Goal: Task Accomplishment & Management: Use online tool/utility

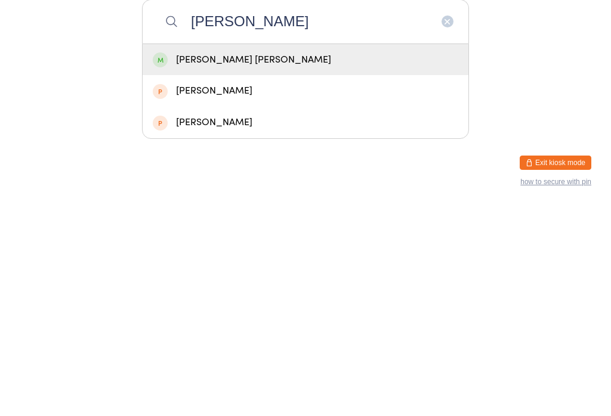
type input "[PERSON_NAME]"
click at [195, 262] on div "[PERSON_NAME] [PERSON_NAME]" at bounding box center [305, 270] width 305 height 16
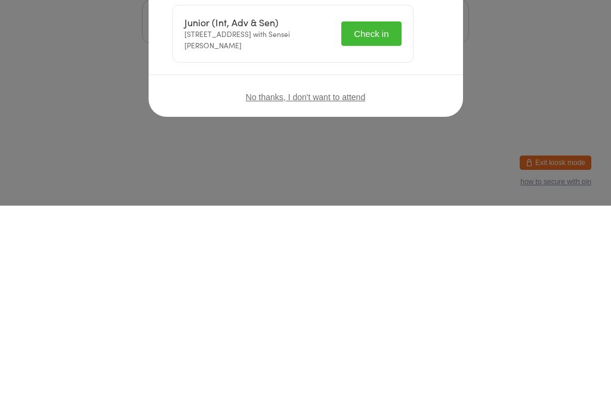
click at [389, 232] on button "Check in" at bounding box center [371, 244] width 60 height 24
click at [425, 89] on icon "button" at bounding box center [431, 90] width 13 height 13
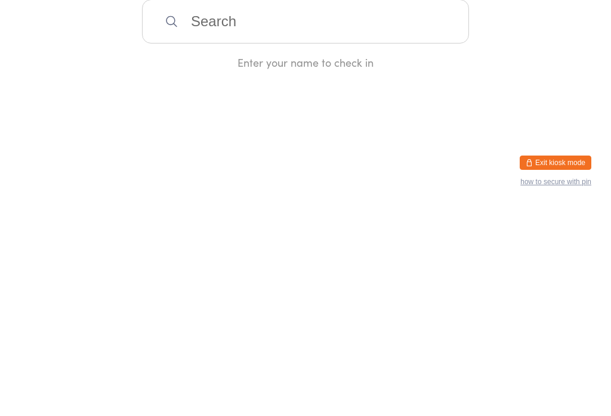
click at [317, 234] on input "search" at bounding box center [305, 232] width 327 height 44
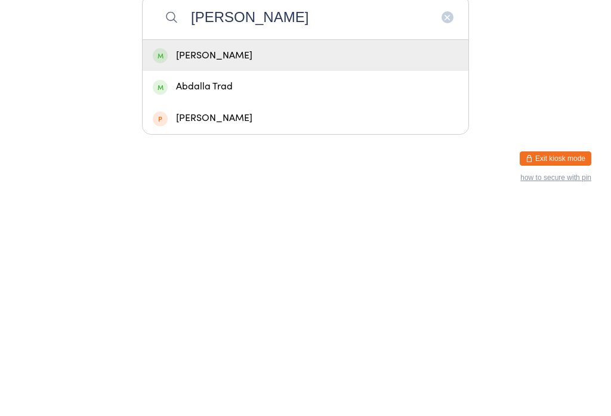
type input "[PERSON_NAME]"
click at [318, 262] on div "[PERSON_NAME]" at bounding box center [305, 270] width 305 height 16
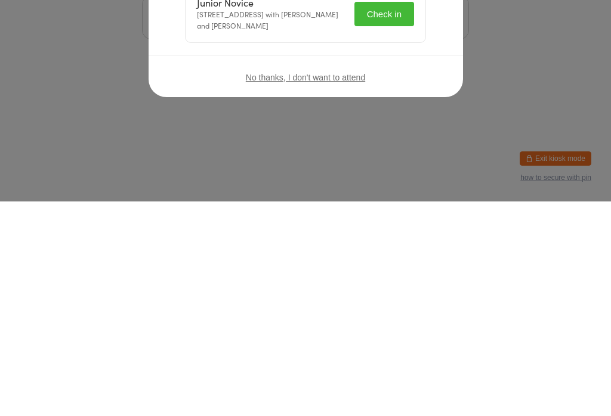
click at [391, 229] on button "Check in" at bounding box center [384, 228] width 60 height 24
click at [437, 84] on button "button" at bounding box center [432, 90] width 14 height 14
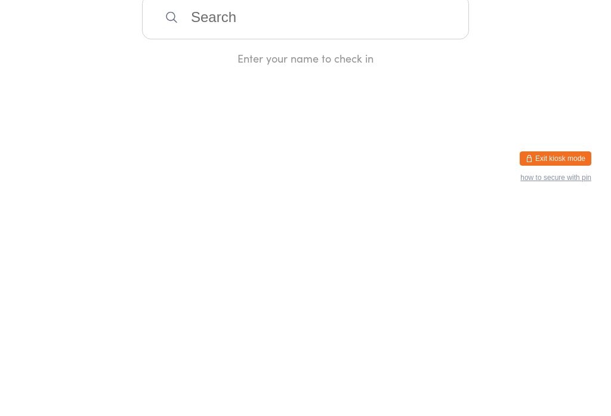
click at [181, 242] on input "search" at bounding box center [305, 232] width 327 height 44
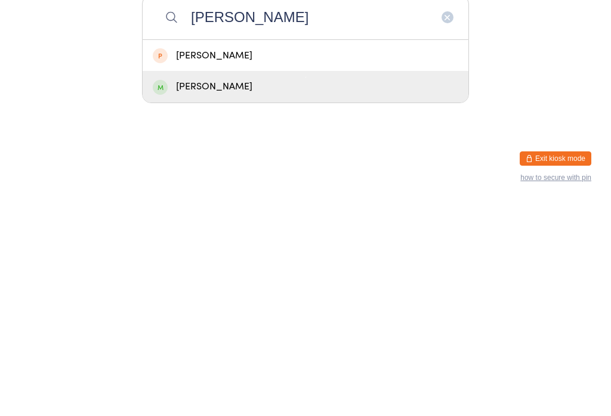
type input "[PERSON_NAME]"
click at [338, 293] on div "[PERSON_NAME]" at bounding box center [305, 301] width 305 height 16
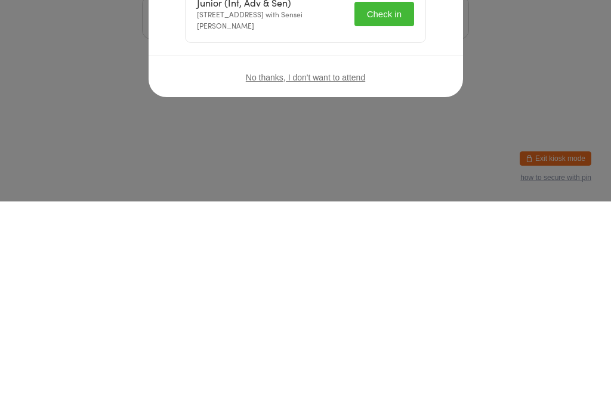
click at [379, 218] on button "Check in" at bounding box center [384, 228] width 60 height 24
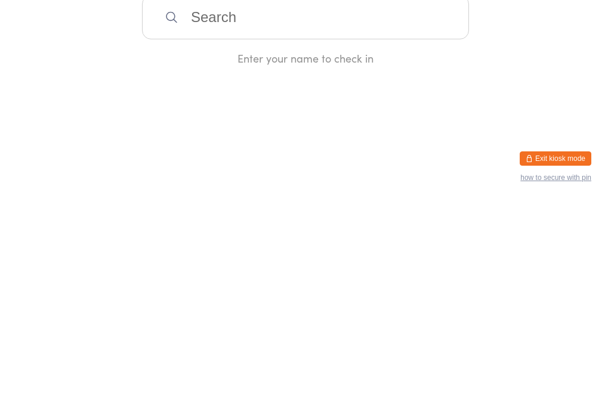
click at [192, 227] on input "search" at bounding box center [305, 232] width 327 height 44
type input "Siyona"
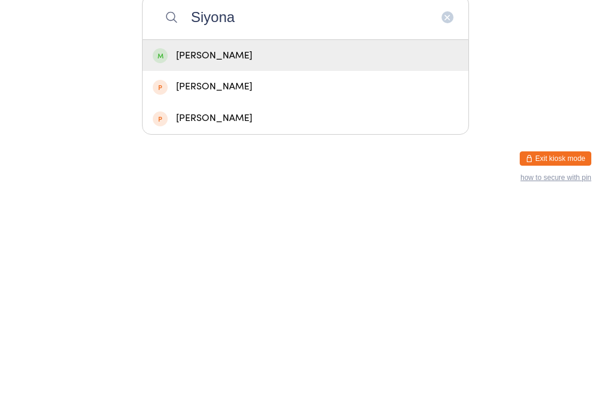
click at [291, 262] on div "[PERSON_NAME]" at bounding box center [305, 270] width 305 height 16
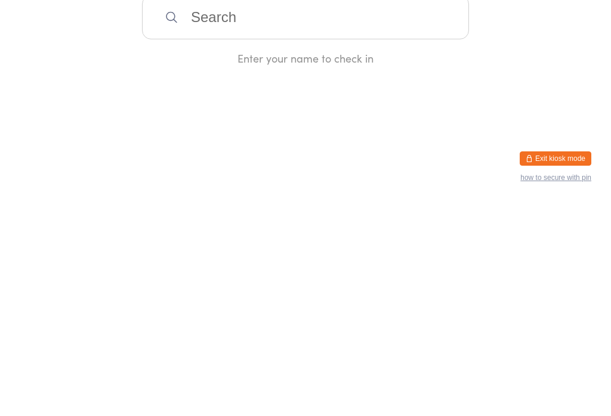
click at [286, 265] on div "Enter your name to check in" at bounding box center [305, 272] width 327 height 15
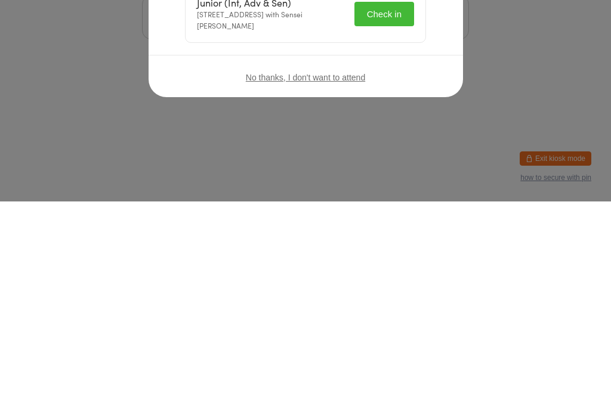
click at [422, 270] on div "No thanks, I don't want to attend" at bounding box center [305, 292] width 314 height 45
click at [436, 270] on div "No thanks, I don't want to attend" at bounding box center [305, 292] width 314 height 45
click at [431, 270] on div "No thanks, I don't want to attend" at bounding box center [305, 292] width 314 height 45
click at [428, 270] on div "No thanks, I don't want to attend" at bounding box center [305, 292] width 314 height 45
click at [400, 228] on button "Check in" at bounding box center [384, 228] width 60 height 24
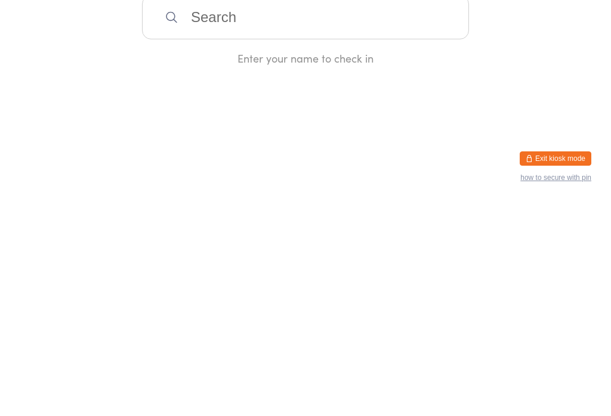
click at [405, 237] on input "search" at bounding box center [305, 232] width 327 height 44
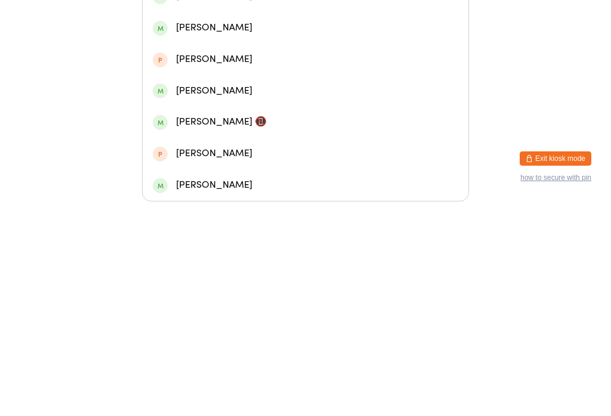
type input "Ayaan"
click at [326, 172] on div "[PERSON_NAME]" at bounding box center [305, 180] width 305 height 16
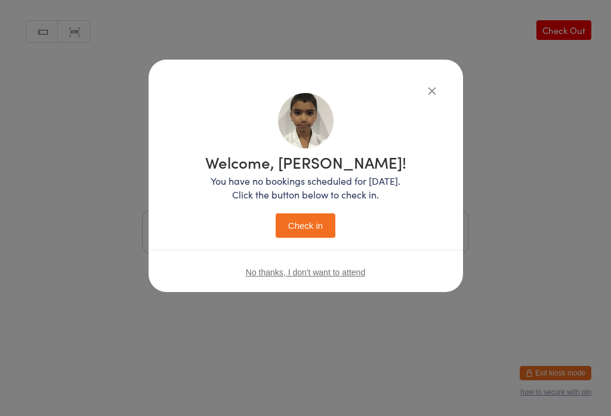
click at [320, 215] on button "Check in" at bounding box center [306, 226] width 60 height 24
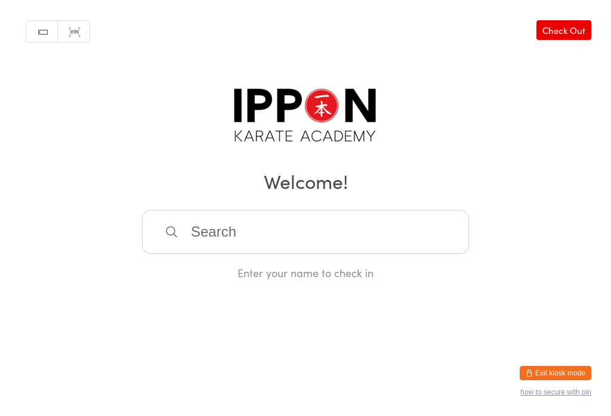
click at [299, 214] on input "search" at bounding box center [305, 232] width 327 height 44
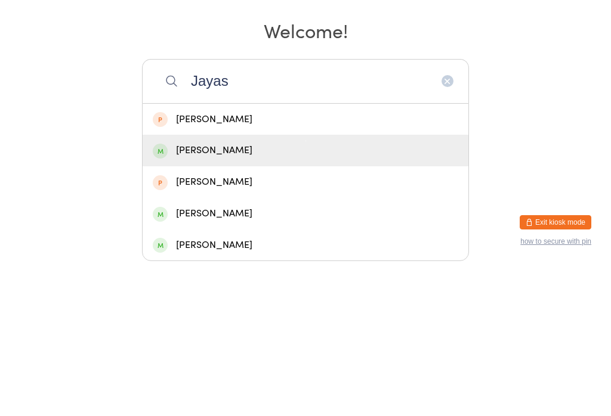
type input "Jayas"
click at [289, 286] on div "[PERSON_NAME]" at bounding box center [306, 302] width 326 height 32
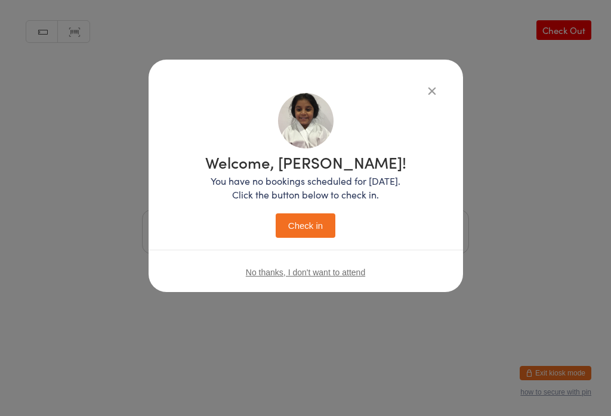
click at [312, 233] on button "Check in" at bounding box center [306, 226] width 60 height 24
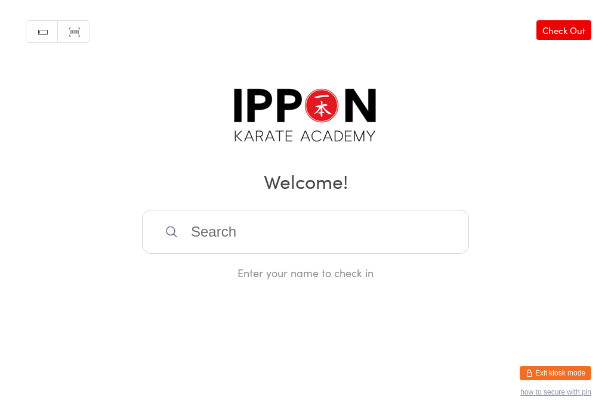
click at [395, 270] on div "Enter your name to check in" at bounding box center [305, 272] width 327 height 15
click at [349, 250] on input "search" at bounding box center [305, 232] width 327 height 44
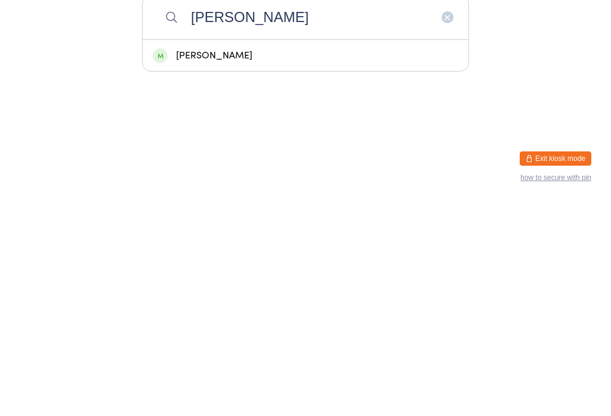
type input "[PERSON_NAME]"
click at [278, 262] on div "[PERSON_NAME]" at bounding box center [305, 270] width 305 height 16
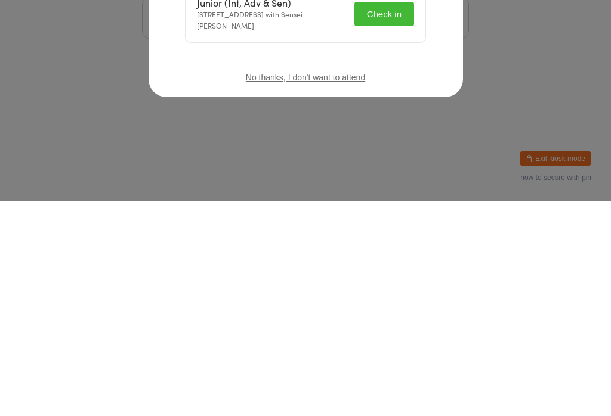
click at [423, 238] on div "Junior (Int, Adv & Sen) [STREET_ADDRESS] with Sensei [PERSON_NAME] Check in" at bounding box center [305, 228] width 240 height 57
click at [382, 231] on button "Check in" at bounding box center [384, 228] width 60 height 24
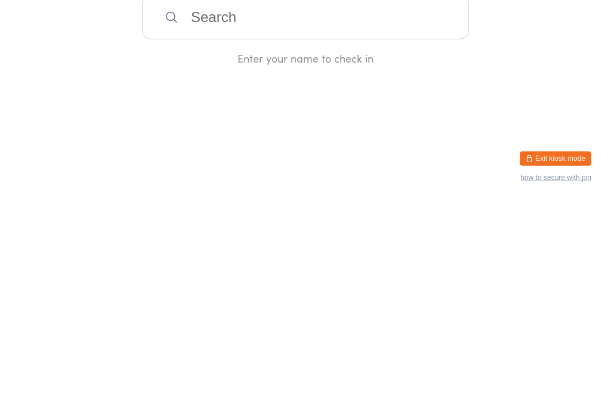
click at [438, 91] on div "Manual search Scanner input Check Out Welcome! Enter your name to check in" at bounding box center [305, 140] width 611 height 280
click at [406, 240] on input "search" at bounding box center [305, 232] width 327 height 44
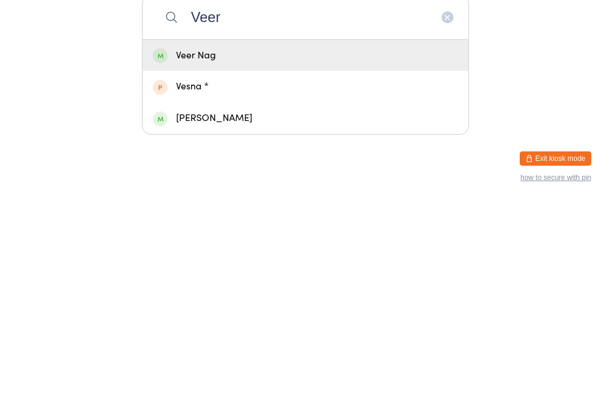
type input "Veer"
click at [307, 262] on div "Veer Nag" at bounding box center [305, 270] width 305 height 16
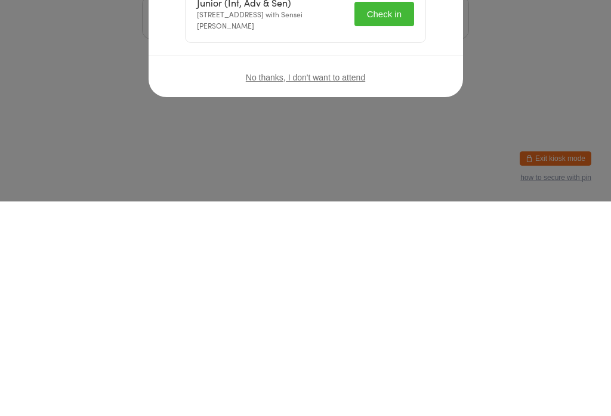
click at [383, 239] on button "Check in" at bounding box center [384, 228] width 60 height 24
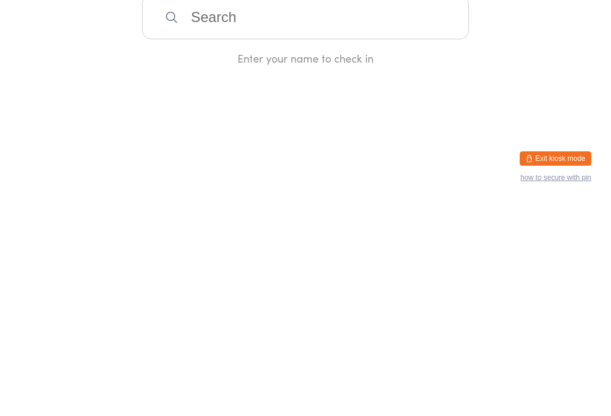
click at [346, 216] on input "search" at bounding box center [305, 232] width 327 height 44
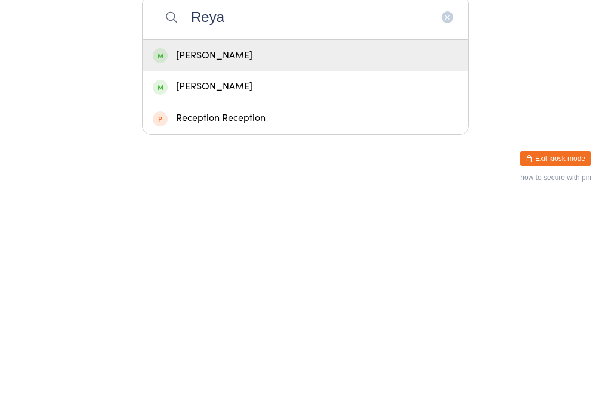
type input "Reya"
click at [226, 262] on div "[PERSON_NAME]" at bounding box center [305, 270] width 305 height 16
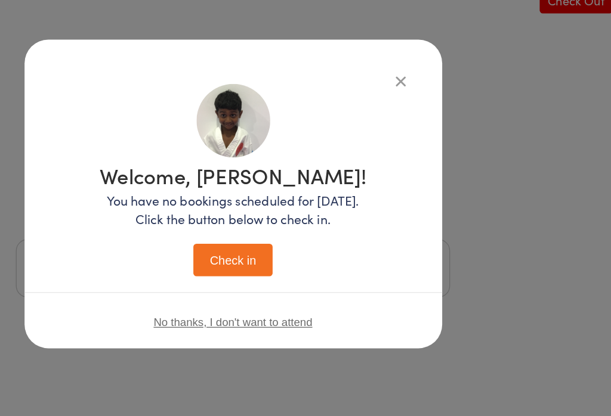
click at [276, 214] on button "Check in" at bounding box center [306, 226] width 60 height 24
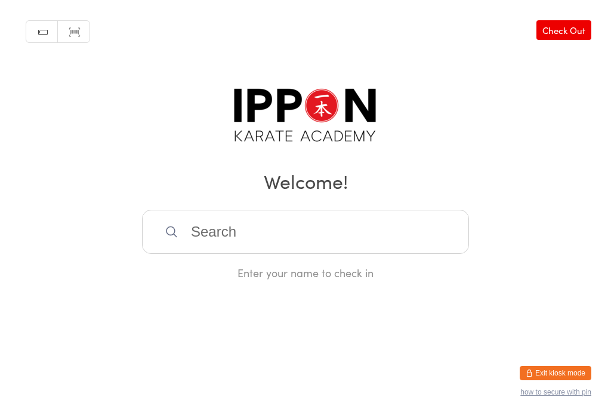
click at [361, 244] on input "search" at bounding box center [305, 232] width 327 height 44
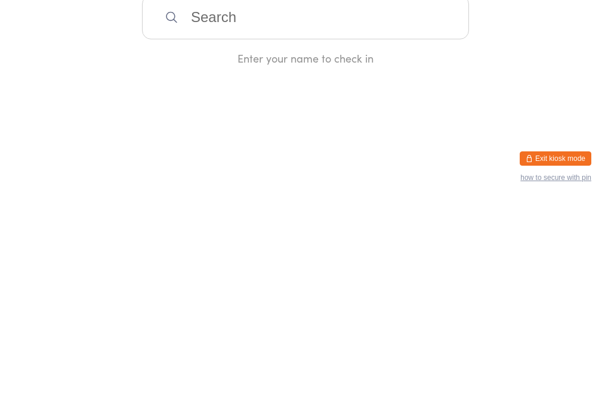
type input "R"
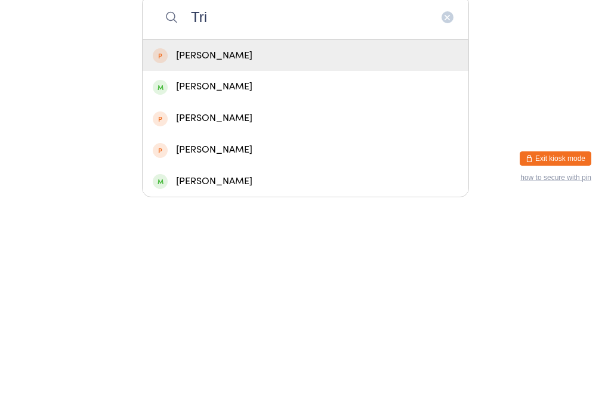
type input "Tri"
click at [314, 286] on div "[PERSON_NAME]" at bounding box center [306, 302] width 326 height 32
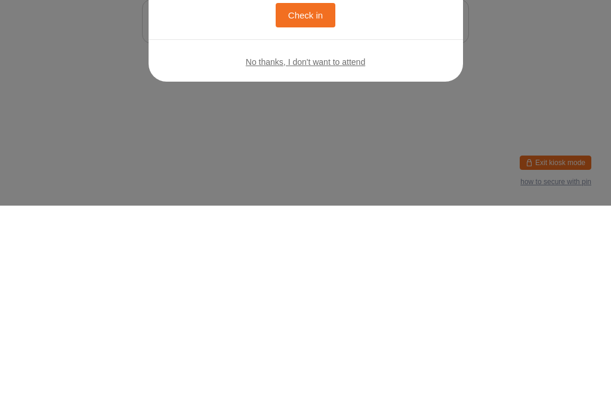
click at [438, 250] on div "No thanks, I don't want to attend" at bounding box center [305, 272] width 314 height 45
click at [451, 250] on div "No thanks, I don't want to attend" at bounding box center [305, 272] width 314 height 45
click at [423, 93] on div "Welcome, [PERSON_NAME]! You have no bookings scheduled for [DATE]. Click the bu…" at bounding box center [305, 193] width 267 height 221
click at [428, 85] on div "Welcome, [PERSON_NAME]! You have no bookings scheduled for [DATE]. Click the bu…" at bounding box center [305, 193] width 267 height 221
click at [416, 107] on div "Welcome, [PERSON_NAME]! You have no bookings scheduled for [DATE]. Click the bu…" at bounding box center [305, 208] width 611 height 416
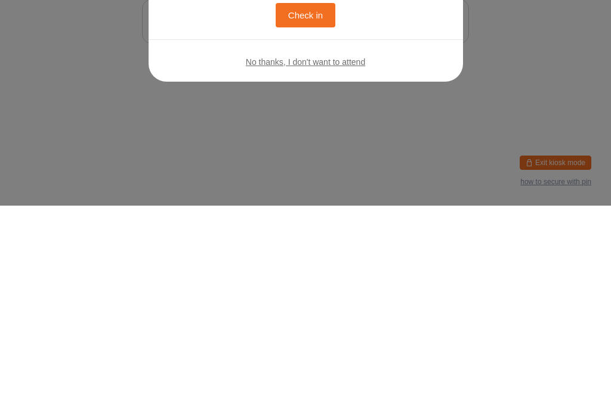
click at [424, 96] on html "You have now entered Kiosk Mode. Members will be able to check themselves in us…" at bounding box center [305, 208] width 611 height 416
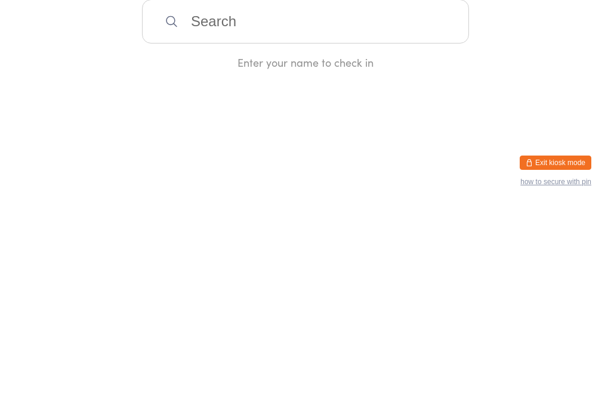
click at [436, 89] on html "You have now entered Kiosk Mode. Members will be able to check themselves in us…" at bounding box center [305, 208] width 611 height 416
click at [375, 210] on input "search" at bounding box center [305, 232] width 327 height 44
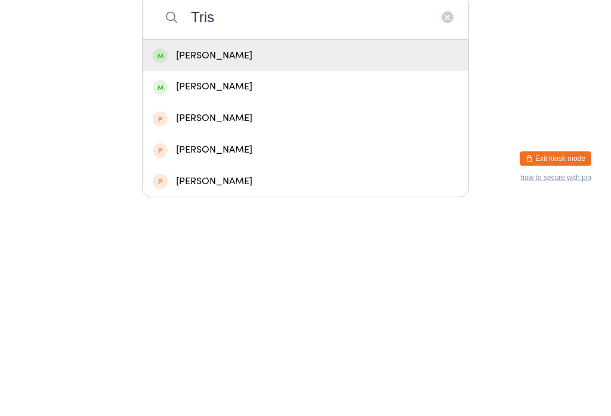
type input "Tris"
click at [299, 293] on div "[PERSON_NAME]" at bounding box center [305, 301] width 305 height 16
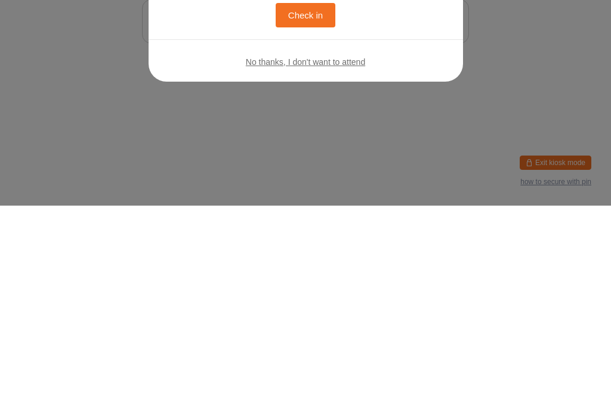
click at [435, 91] on div "Welcome, [PERSON_NAME]! You have no bookings scheduled for [DATE]. Click the bu…" at bounding box center [305, 193] width 267 height 221
click at [420, 95] on div "Welcome, [PERSON_NAME]! You have no bookings scheduled for [DATE]. Click the bu…" at bounding box center [305, 208] width 611 height 416
click at [433, 82] on html "You have now entered Kiosk Mode. Members will be able to check themselves in us…" at bounding box center [305, 208] width 611 height 416
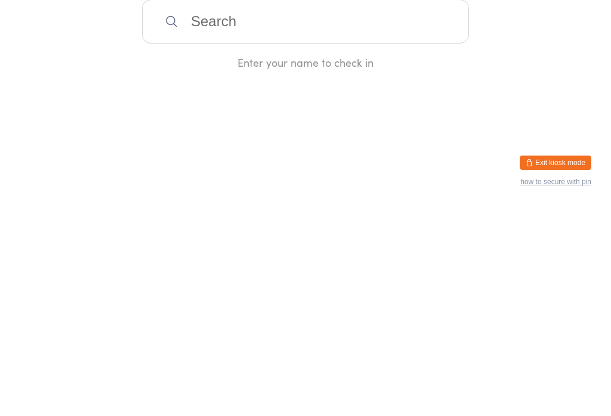
click at [286, 210] on input "search" at bounding box center [305, 232] width 327 height 44
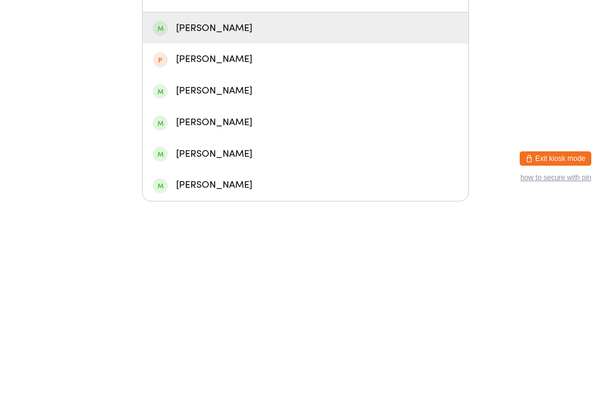
type input "Reyan"
click at [298, 235] on div "[PERSON_NAME]" at bounding box center [305, 243] width 305 height 16
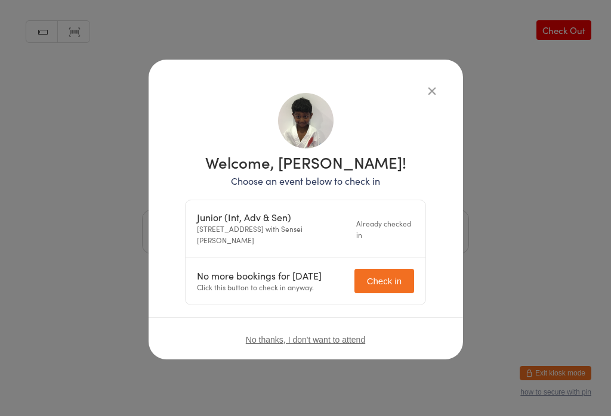
click at [380, 279] on button "Check in" at bounding box center [384, 281] width 60 height 24
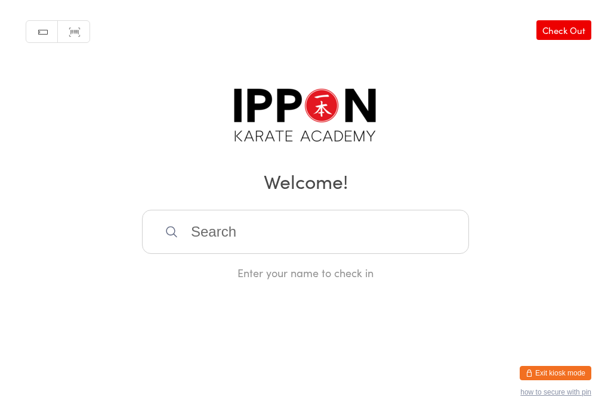
click at [578, 34] on link "Check Out" at bounding box center [563, 30] width 55 height 20
click at [324, 252] on input "search" at bounding box center [305, 232] width 327 height 44
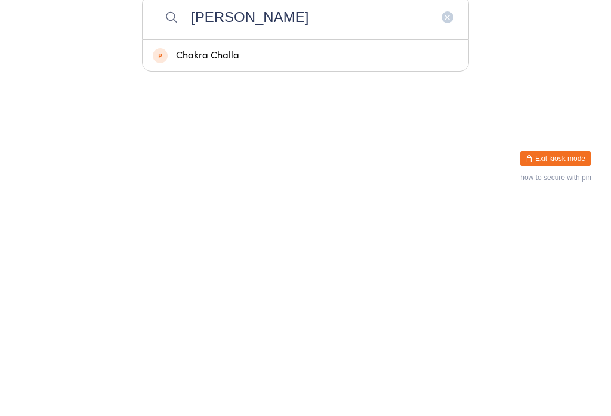
type input "[PERSON_NAME]"
click at [271, 255] on div "Chakra Challa" at bounding box center [306, 271] width 326 height 32
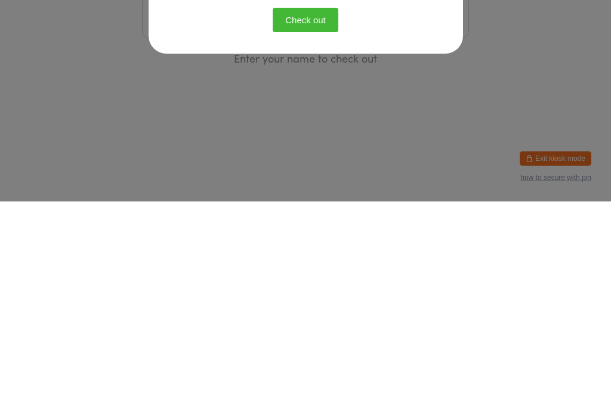
click at [426, 82] on div "Confirm Checkout Please click the button below to check out: Check out" at bounding box center [305, 208] width 611 height 416
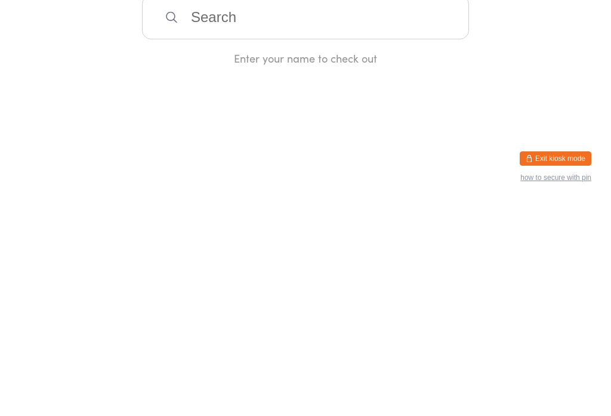
click at [423, 83] on html "You have now entered Kiosk Mode. Members will be able to check themselves in us…" at bounding box center [305, 208] width 611 height 416
click at [208, 239] on input "search" at bounding box center [305, 232] width 327 height 44
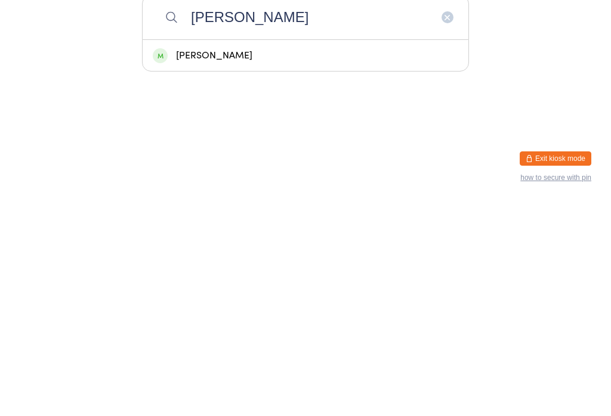
type input "[PERSON_NAME]"
click at [280, 262] on div "[PERSON_NAME]" at bounding box center [305, 270] width 305 height 16
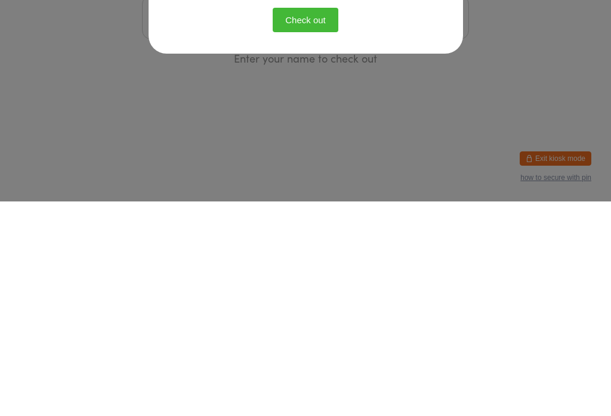
click at [330, 228] on button "Check out" at bounding box center [306, 234] width 66 height 24
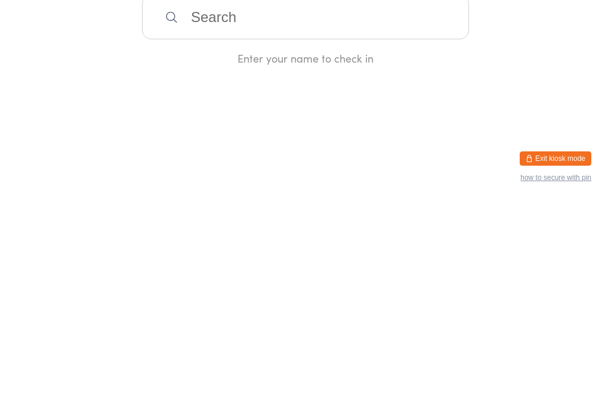
click at [392, 236] on input "search" at bounding box center [305, 232] width 327 height 44
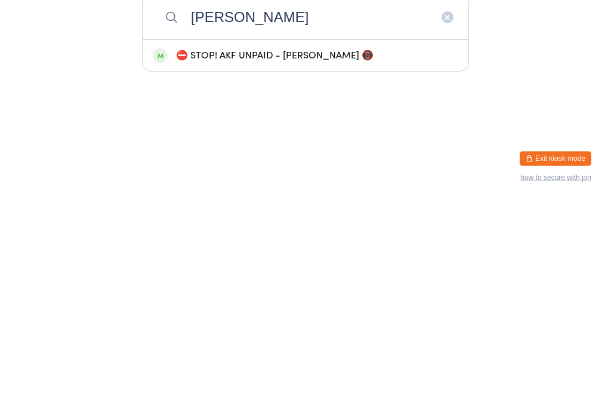
click at [265, 210] on input "[PERSON_NAME]" at bounding box center [305, 232] width 327 height 44
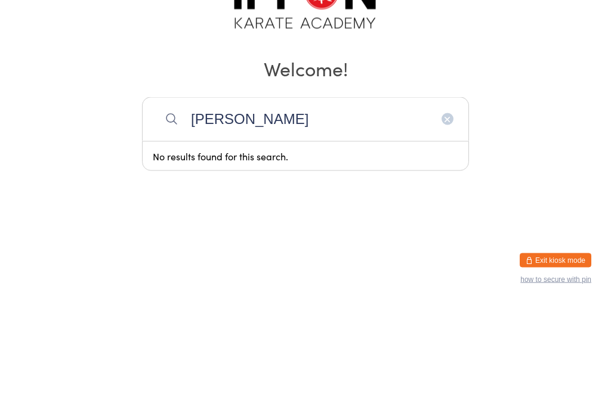
click at [445, 210] on input "[PERSON_NAME]" at bounding box center [305, 232] width 327 height 44
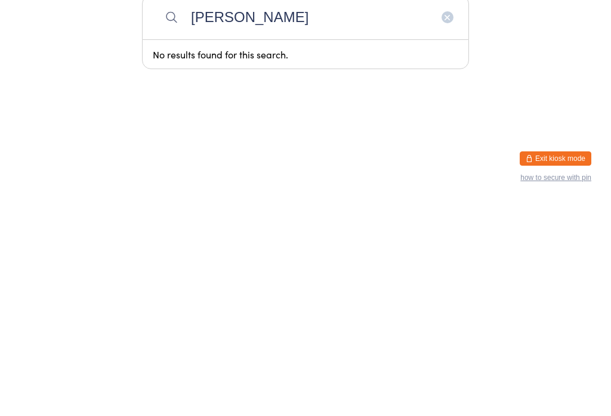
click at [448, 210] on input "[PERSON_NAME]" at bounding box center [305, 232] width 327 height 44
type input "[PERSON_NAME]"
click at [441, 226] on button "button" at bounding box center [447, 232] width 12 height 12
type input "[PERSON_NAME]"
click at [382, 262] on div "⛔ STOP! AKF UNPAID - [PERSON_NAME] 📵" at bounding box center [305, 270] width 305 height 16
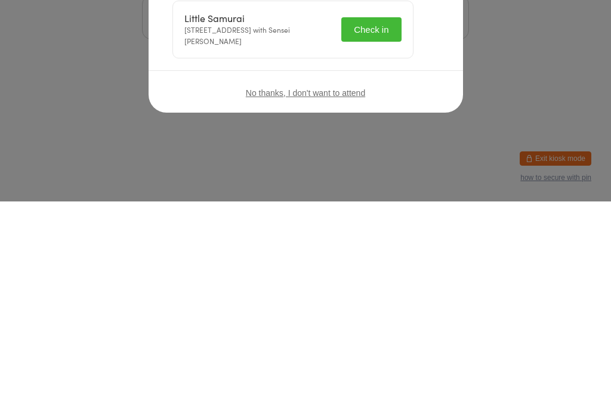
click at [382, 233] on button "Check in" at bounding box center [371, 244] width 60 height 24
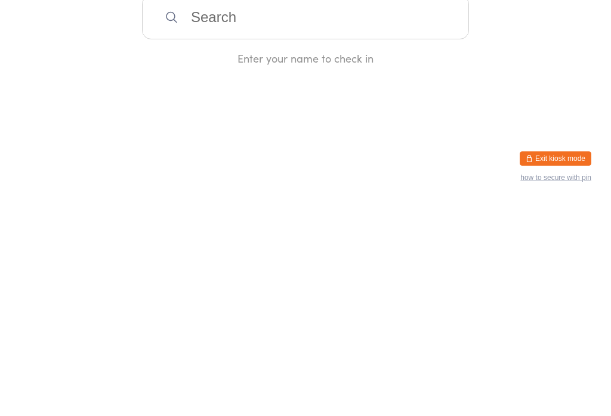
click at [537, 23] on div "Checked in successfully." at bounding box center [504, 33] width 182 height 27
click at [585, 41] on button "button" at bounding box center [582, 34] width 26 height 27
click at [419, 218] on input "search" at bounding box center [305, 232] width 327 height 44
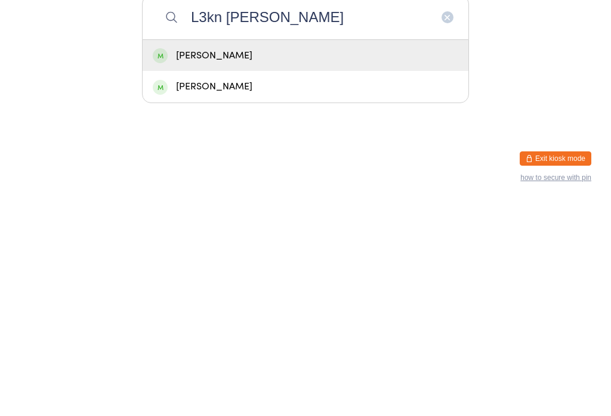
type input "L3kn [PERSON_NAME]"
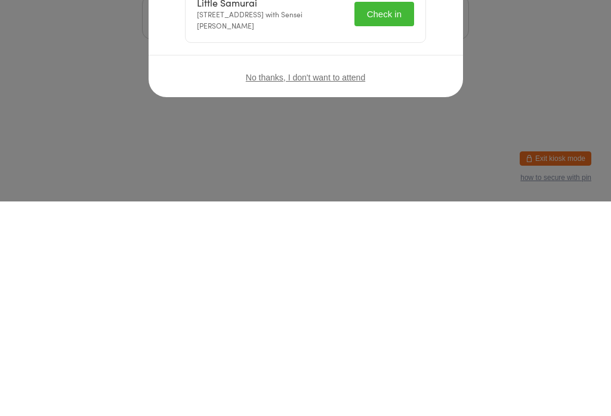
click at [425, 95] on icon "button" at bounding box center [431, 90] width 13 height 13
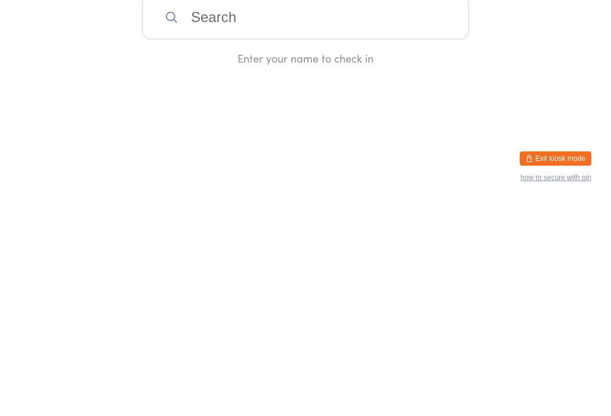
click at [325, 239] on input "search" at bounding box center [305, 232] width 327 height 44
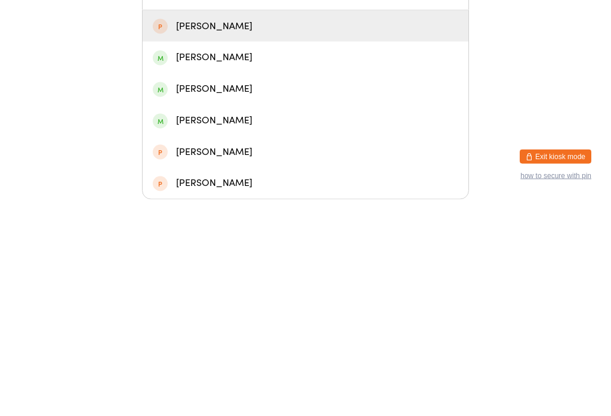
type input "[PERSON_NAME]"
click at [258, 266] on div "[PERSON_NAME]" at bounding box center [305, 274] width 305 height 16
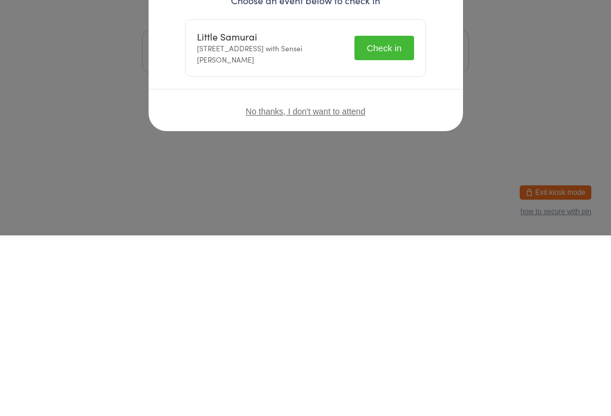
click at [393, 218] on div "Welcome, [PERSON_NAME]! Choose an event below to check in Little Samurai [STREE…" at bounding box center [305, 208] width 611 height 416
click at [390, 234] on html "You have now entered Kiosk Mode. Members will be able to check themselves in us…" at bounding box center [305, 208] width 611 height 416
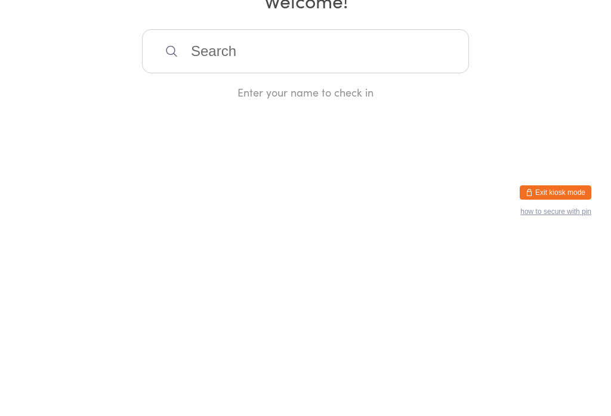
click at [385, 231] on html "You have now entered Kiosk Mode. Members will be able to check themselves in us…" at bounding box center [305, 208] width 611 height 416
click at [409, 224] on html "You have now entered Kiosk Mode. Members will be able to check themselves in us…" at bounding box center [305, 208] width 611 height 416
click at [334, 210] on input "search" at bounding box center [305, 232] width 327 height 44
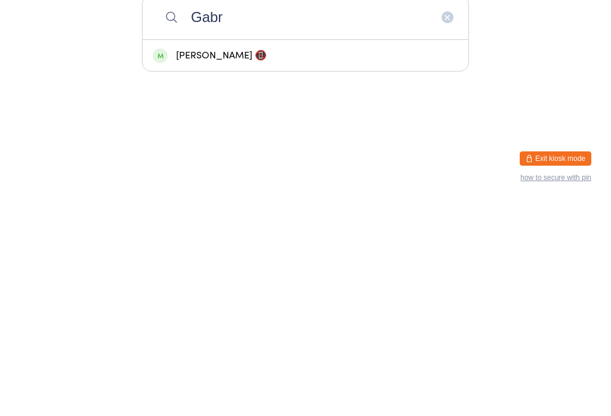
type input "Gabr"
click at [315, 262] on div "[PERSON_NAME] 📵" at bounding box center [305, 270] width 305 height 16
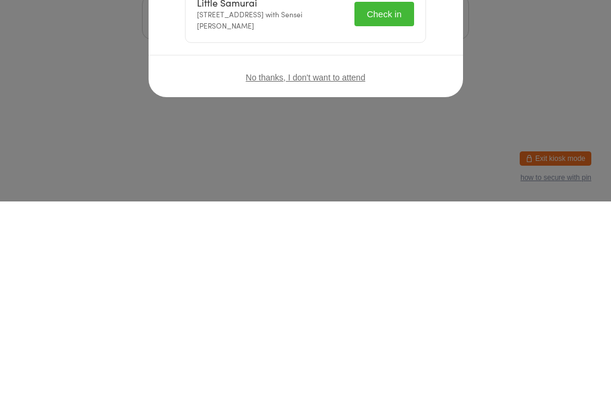
click at [382, 225] on button "Check in" at bounding box center [384, 228] width 60 height 24
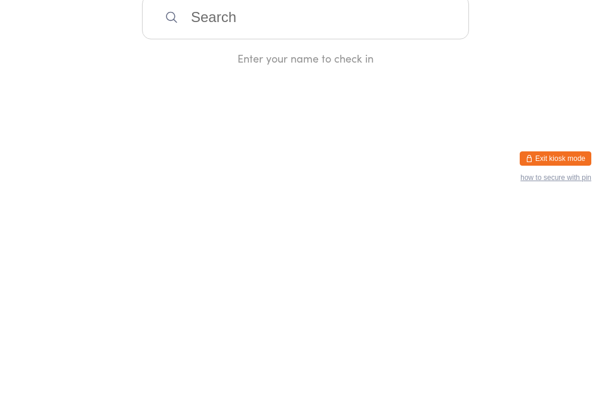
click at [350, 233] on input "search" at bounding box center [305, 232] width 327 height 44
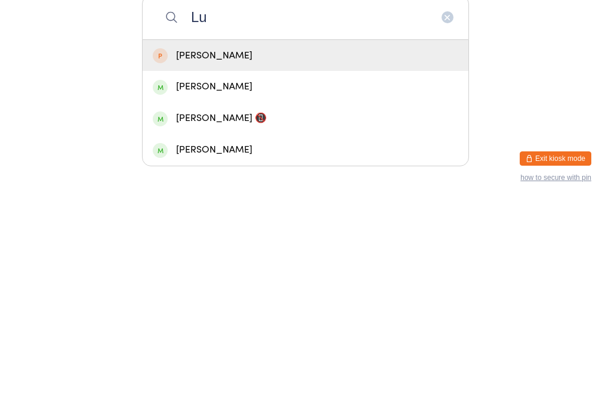
type input "Lu"
click at [250, 325] on div "[PERSON_NAME] 📵" at bounding box center [305, 333] width 305 height 16
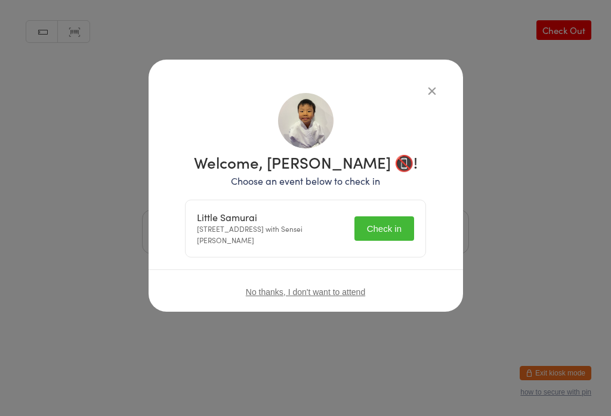
click at [395, 222] on button "Check in" at bounding box center [384, 228] width 60 height 24
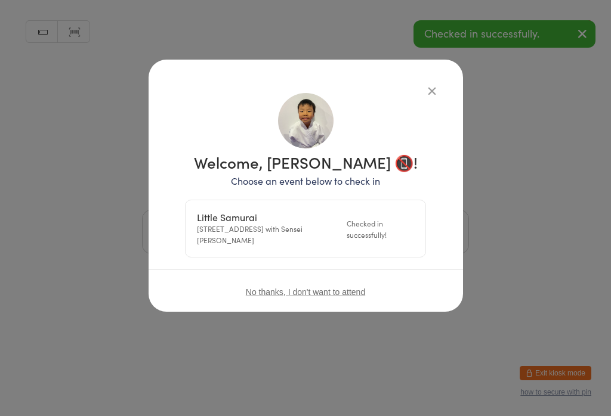
click at [392, 234] on div "Checked in successfully!" at bounding box center [379, 229] width 67 height 23
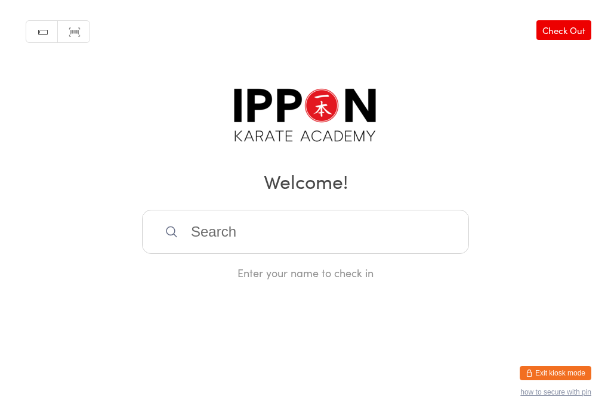
click at [360, 254] on input "search" at bounding box center [305, 232] width 327 height 44
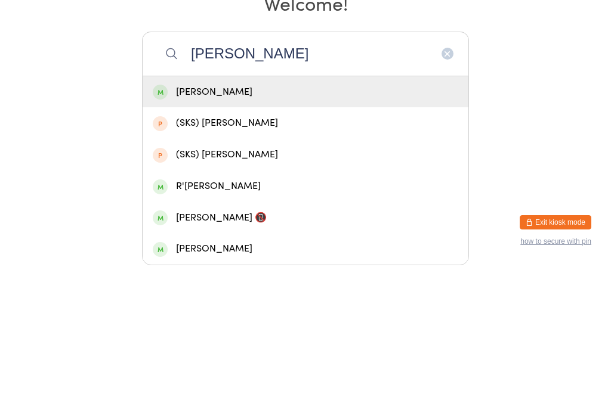
type input "[PERSON_NAME]"
click at [276, 227] on div "[PERSON_NAME]" at bounding box center [306, 243] width 326 height 32
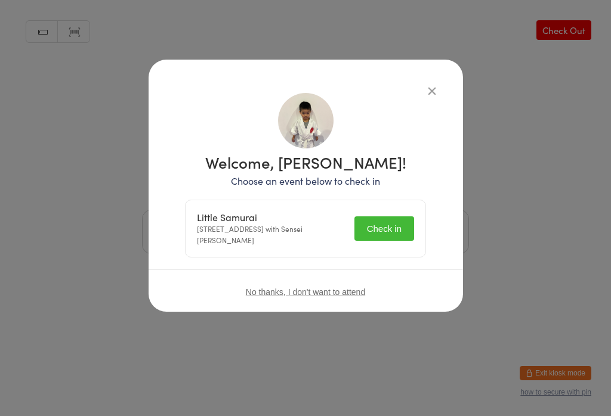
click at [394, 237] on button "Check in" at bounding box center [384, 228] width 60 height 24
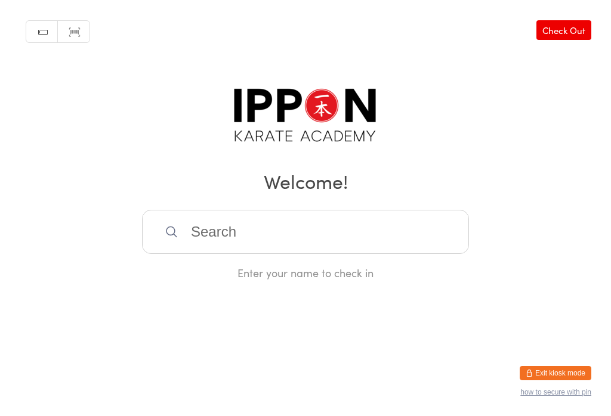
click at [564, 30] on link "Check Out" at bounding box center [563, 30] width 55 height 20
click at [362, 227] on input "search" at bounding box center [305, 232] width 327 height 44
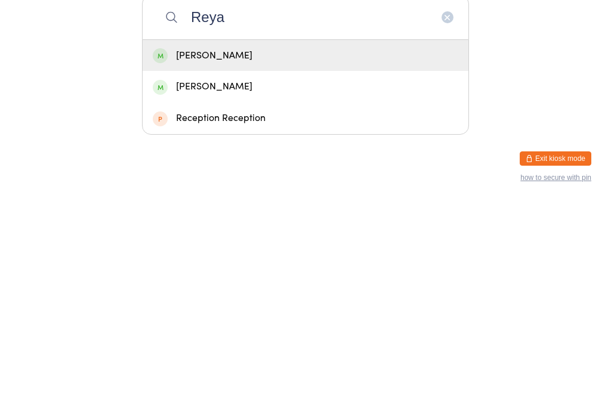
type input "Reya"
click at [231, 262] on div "[PERSON_NAME]" at bounding box center [305, 270] width 305 height 16
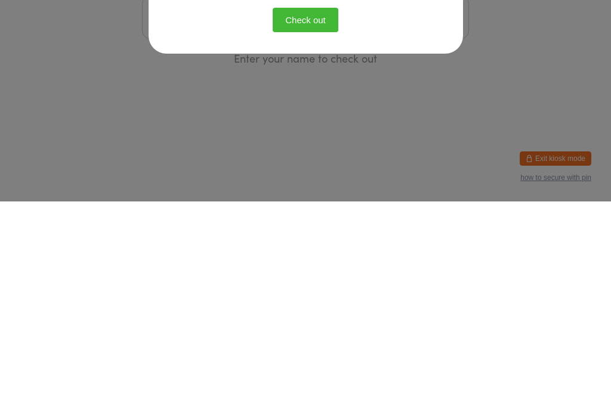
click at [171, 116] on div "Confirm Checkout Please click the button below to check out: Check out" at bounding box center [305, 208] width 611 height 416
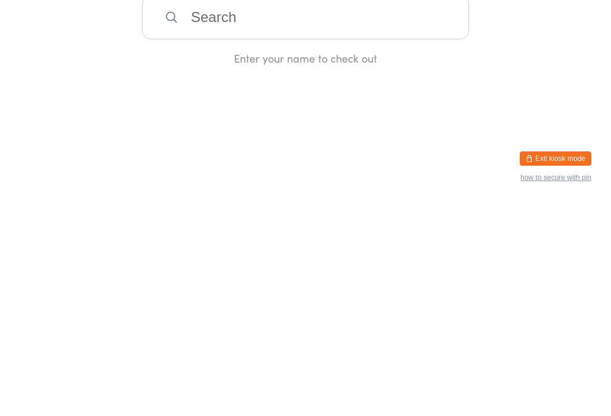
click at [159, 119] on html "You have now entered Kiosk Mode. Members will be able to check themselves in us…" at bounding box center [305, 208] width 611 height 416
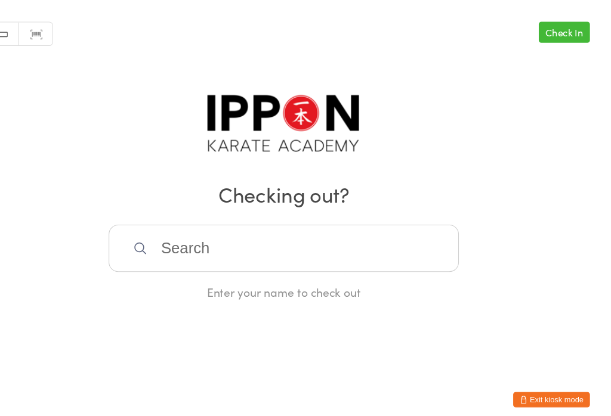
click at [543, 23] on link "Check In" at bounding box center [567, 30] width 48 height 20
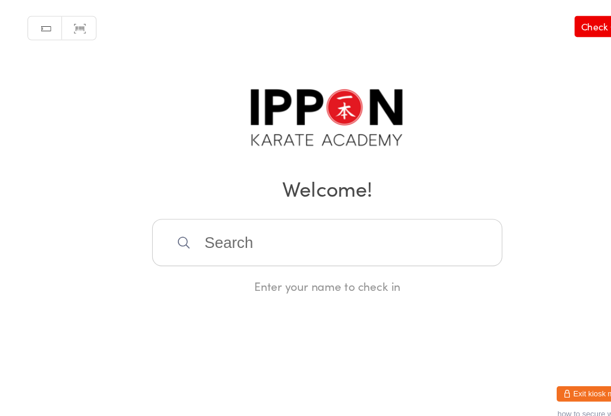
click at [413, 222] on input "search" at bounding box center [305, 232] width 327 height 44
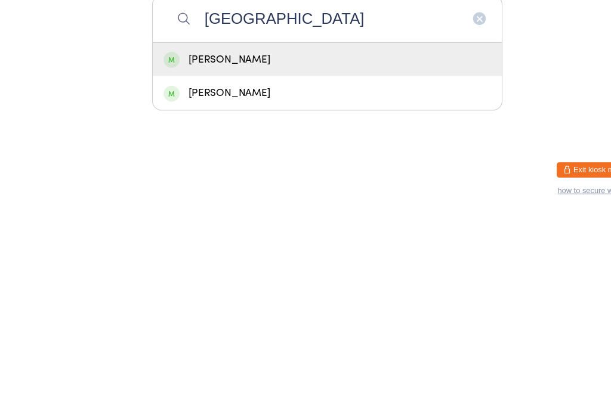
type input "[GEOGRAPHIC_DATA]"
click at [310, 262] on div "[PERSON_NAME]" at bounding box center [305, 270] width 305 height 16
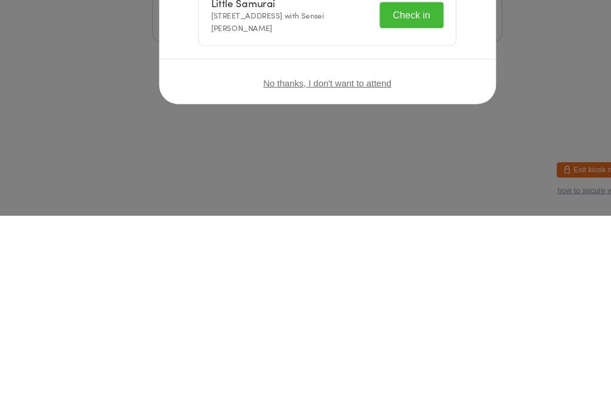
click at [401, 216] on button "Check in" at bounding box center [384, 228] width 60 height 24
click at [403, 218] on div "Checked in successfully!" at bounding box center [379, 229] width 67 height 23
